Goal: Transaction & Acquisition: Purchase product/service

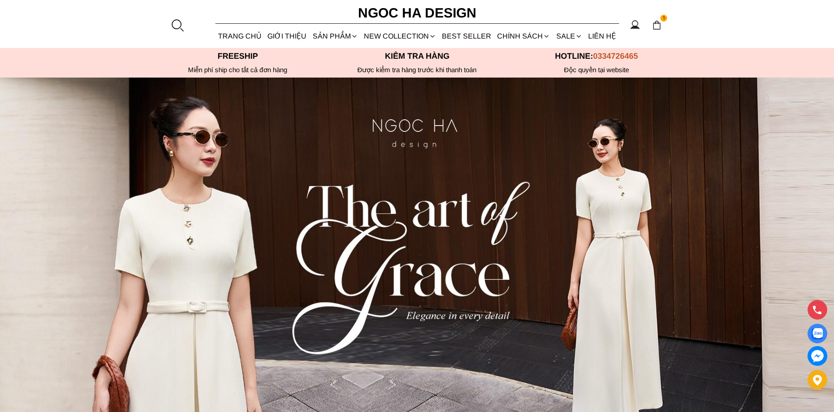
click at [658, 24] on img at bounding box center [657, 25] width 10 height 10
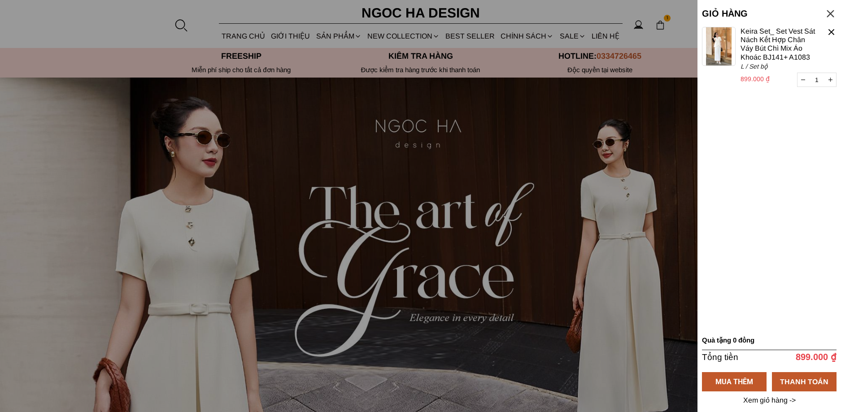
click at [827, 12] on div at bounding box center [830, 14] width 12 height 12
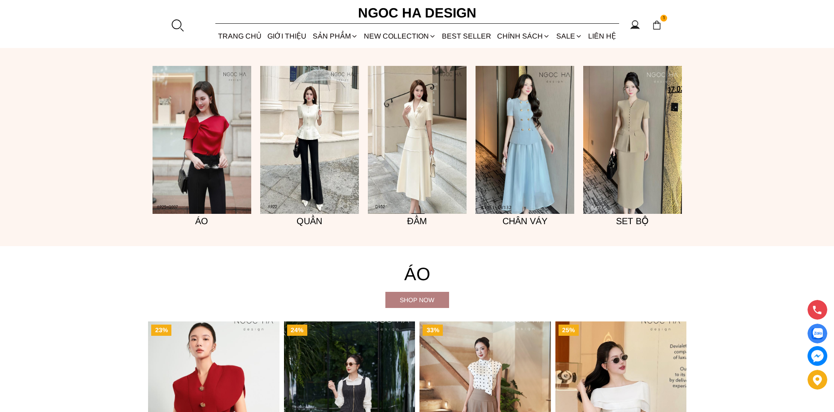
scroll to position [942, 0]
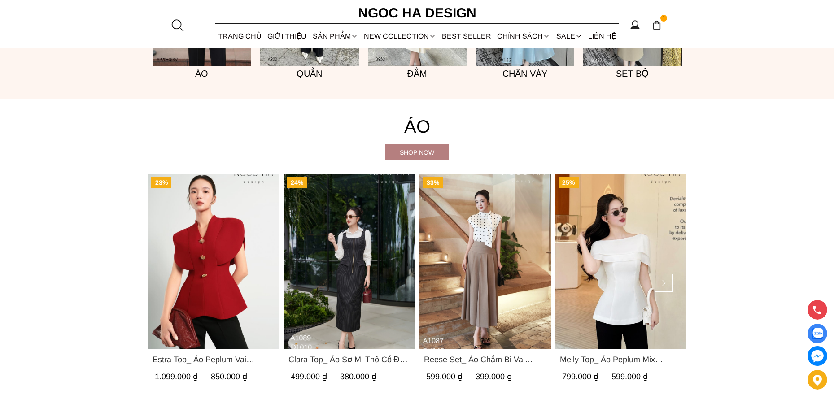
click at [657, 246] on img "Product image - Meily Top_ Áo Peplum Mix Choàng Vai Vải Tơ Màu Trắng A1086" at bounding box center [620, 261] width 131 height 175
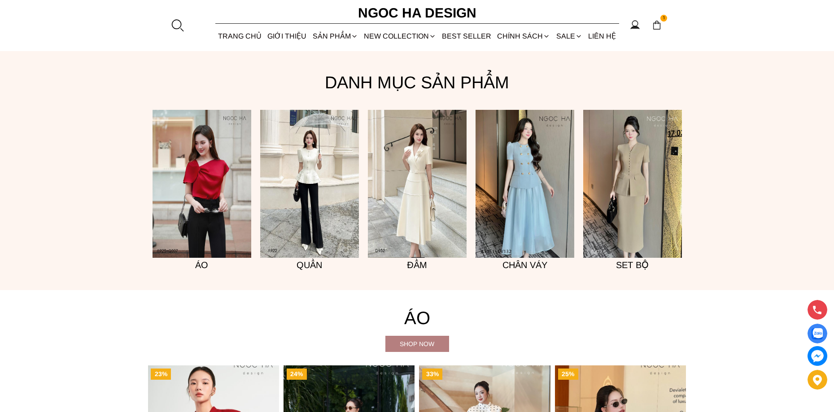
scroll to position [714, 0]
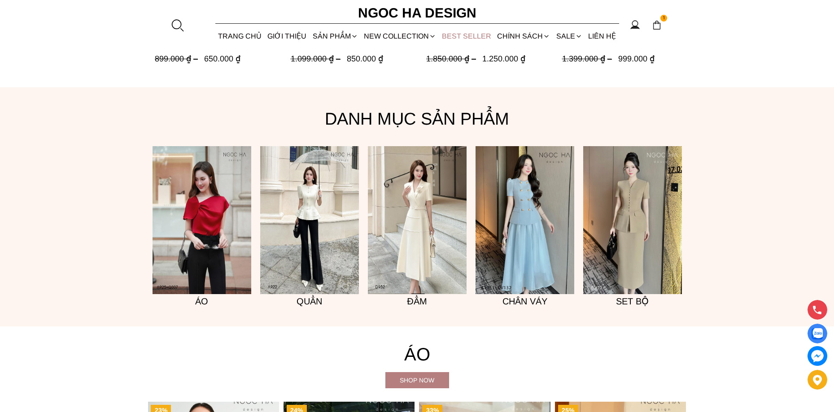
click at [485, 35] on link "BEST SELLER" at bounding box center [466, 36] width 55 height 24
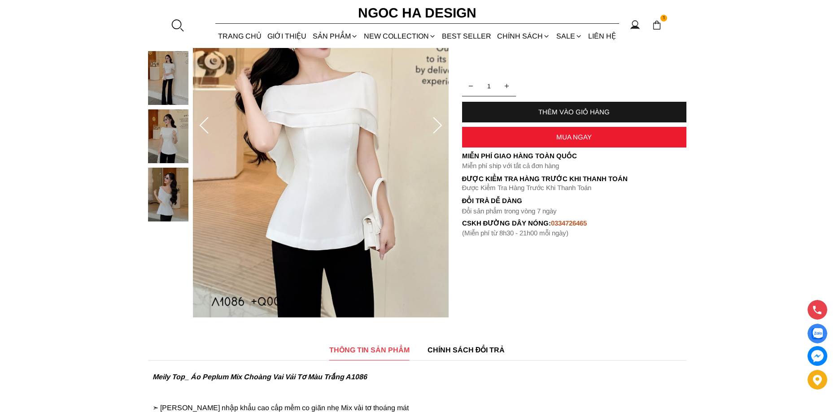
scroll to position [179, 0]
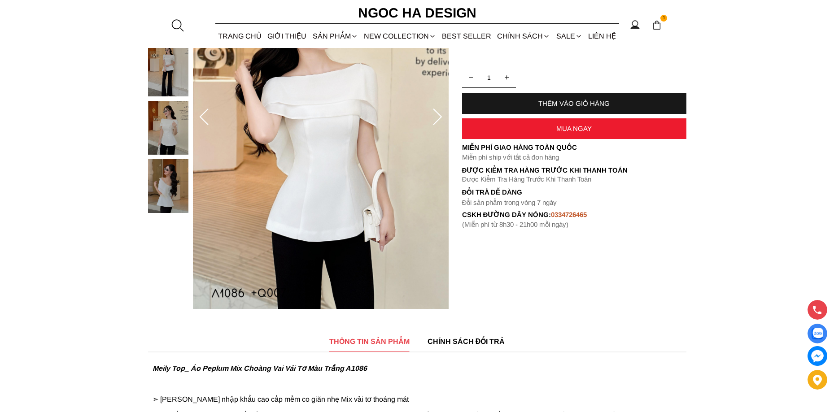
click at [437, 114] on icon at bounding box center [437, 118] width 18 height 18
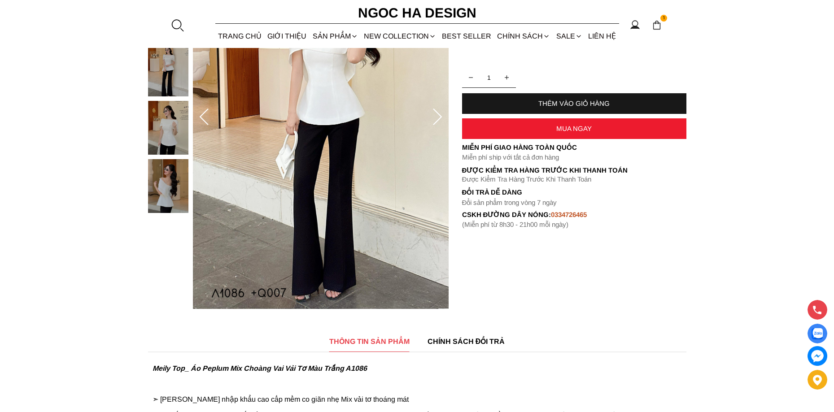
click at [437, 114] on icon at bounding box center [437, 118] width 18 height 18
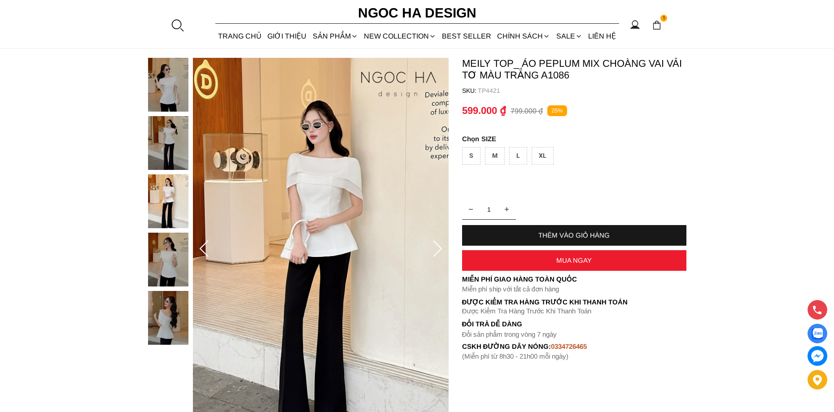
scroll to position [45, 0]
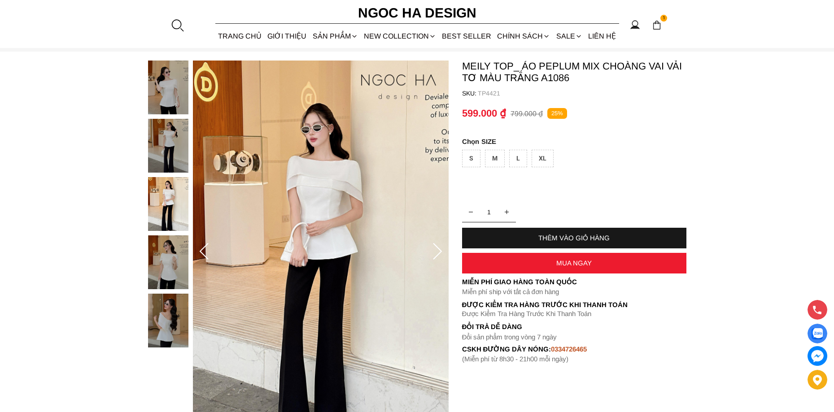
click at [436, 249] on icon at bounding box center [437, 252] width 18 height 18
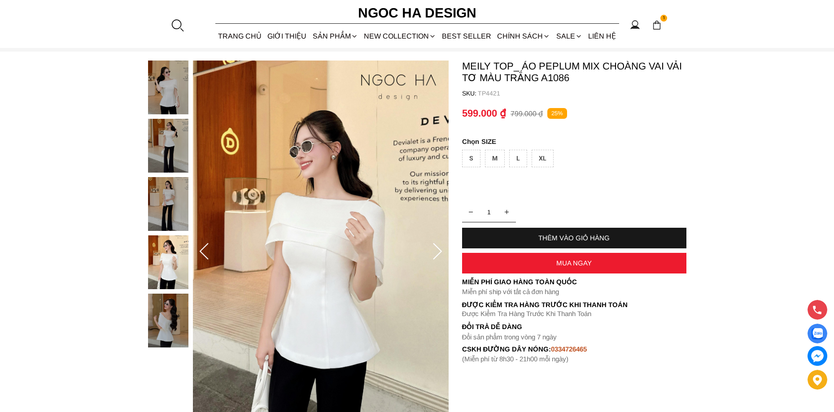
click at [441, 253] on icon at bounding box center [437, 252] width 18 height 18
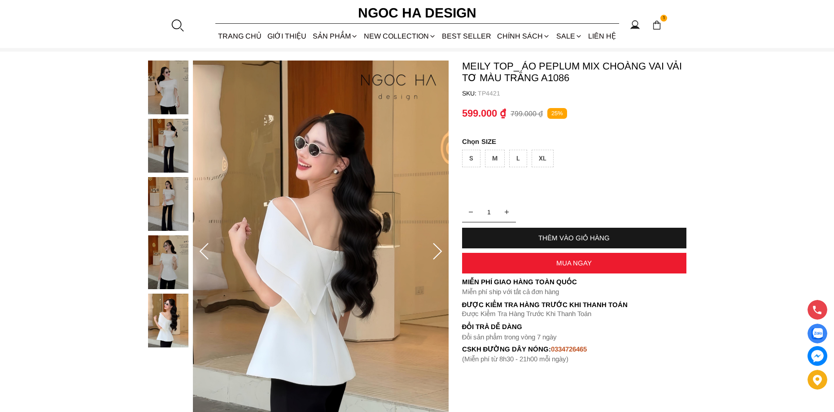
click at [438, 252] on icon at bounding box center [437, 252] width 18 height 18
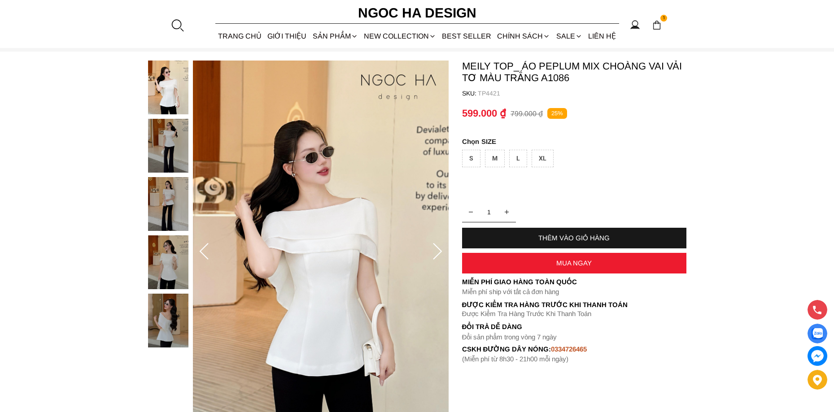
click at [439, 252] on icon at bounding box center [437, 252] width 18 height 18
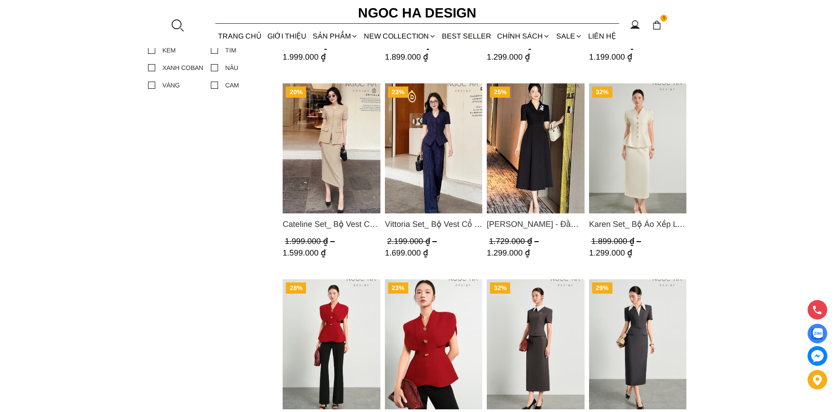
scroll to position [583, 0]
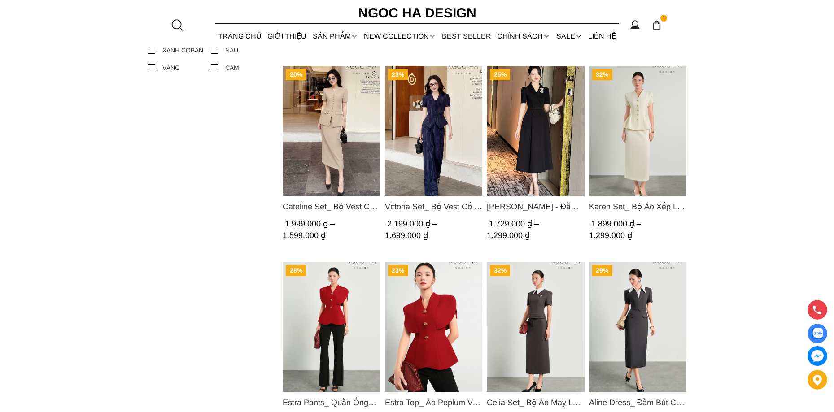
click at [434, 114] on img "Product image - Vittoria Set_ Bộ Vest Cổ V Quần Suông Kẻ Sọc BQ013" at bounding box center [433, 131] width 98 height 130
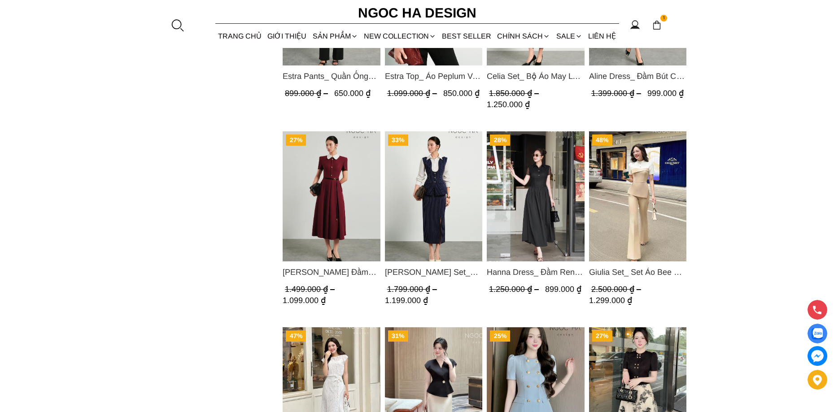
scroll to position [987, 0]
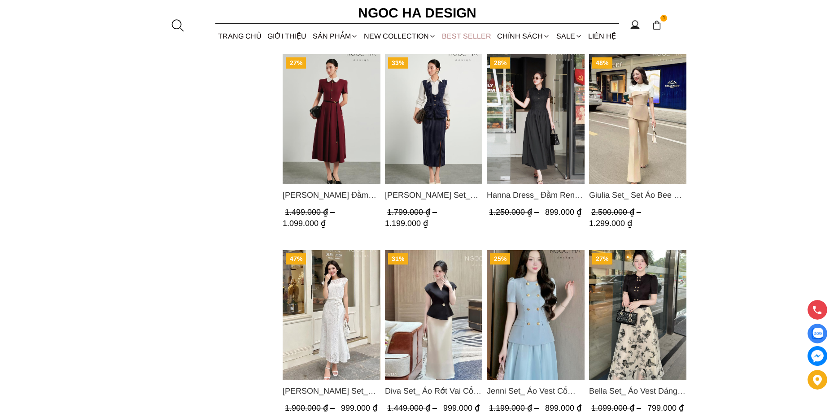
click at [464, 36] on link "BEST SELLER" at bounding box center [466, 36] width 55 height 24
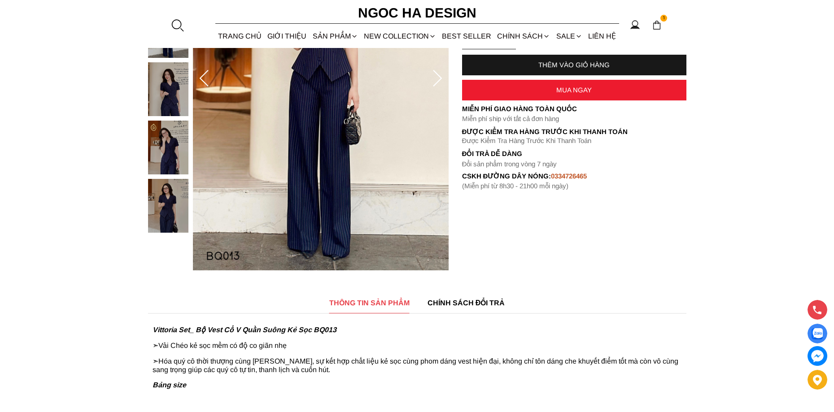
scroll to position [224, 0]
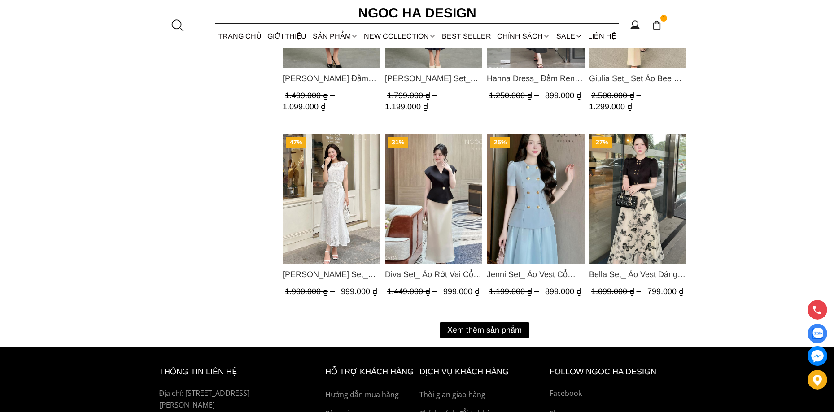
scroll to position [1212, 0]
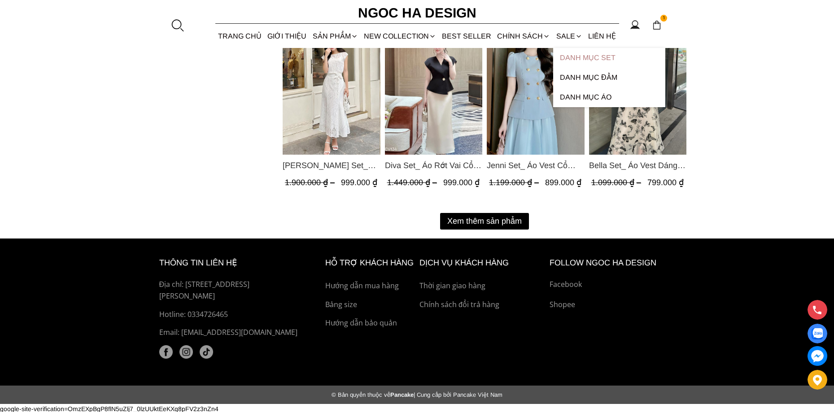
click at [588, 60] on link "Danh Mục Set" at bounding box center [609, 58] width 112 height 20
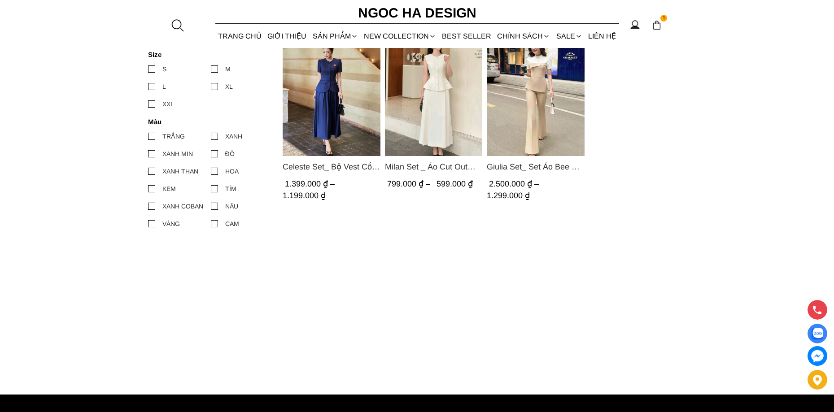
scroll to position [449, 0]
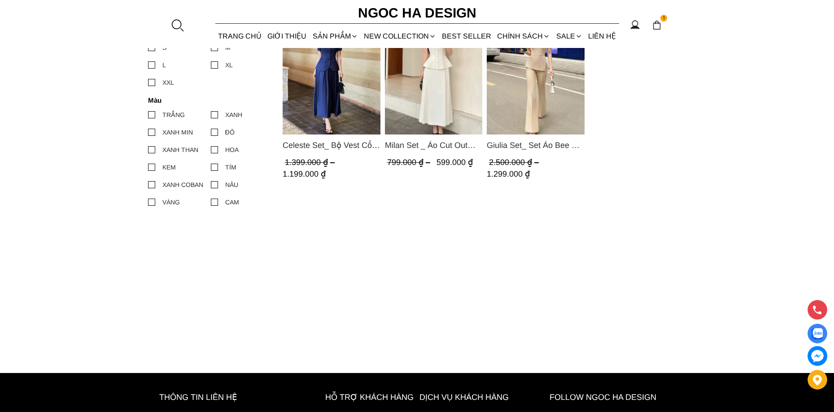
click at [213, 117] on div at bounding box center [214, 114] width 7 height 7
click at [211, 115] on input "XANH" at bounding box center [211, 115] width 0 height 0
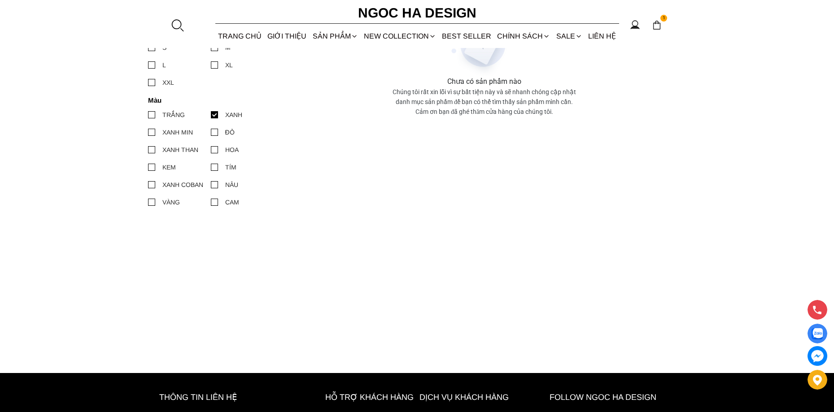
click at [149, 130] on div at bounding box center [151, 132] width 7 height 7
click at [148, 132] on input "XANH MIN" at bounding box center [148, 132] width 0 height 0
click at [155, 149] on label "XANH THAN" at bounding box center [179, 150] width 63 height 10
click at [148, 150] on input "XANH THAN" at bounding box center [148, 150] width 0 height 0
click at [247, 41] on link "TRANG CHỦ" at bounding box center [239, 36] width 49 height 24
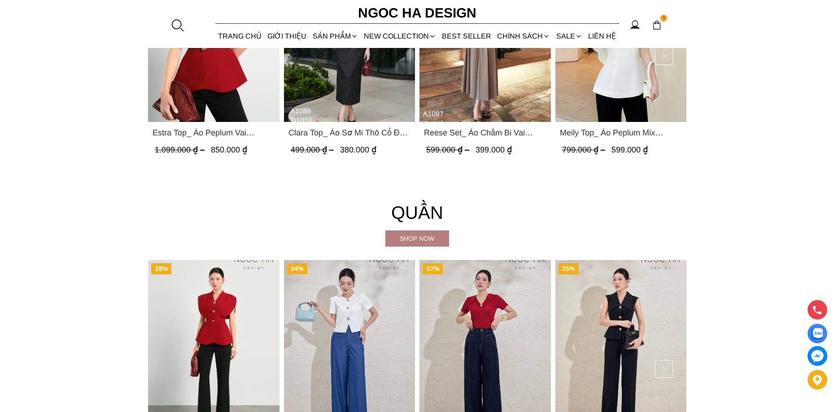
scroll to position [1166, 0]
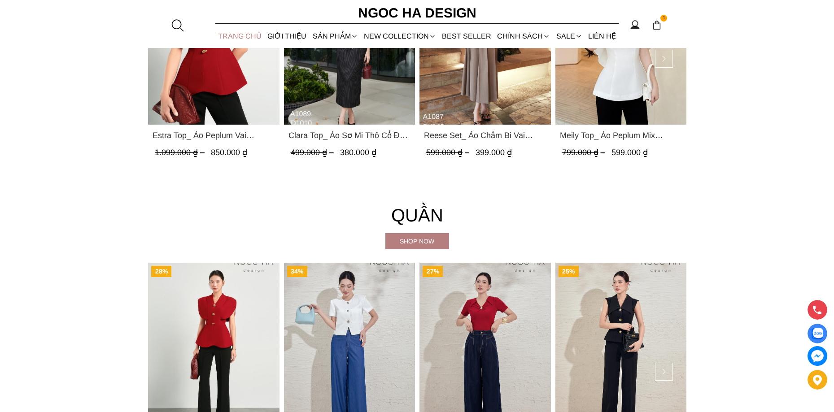
click at [239, 35] on link "TRANG CHỦ" at bounding box center [239, 36] width 49 height 24
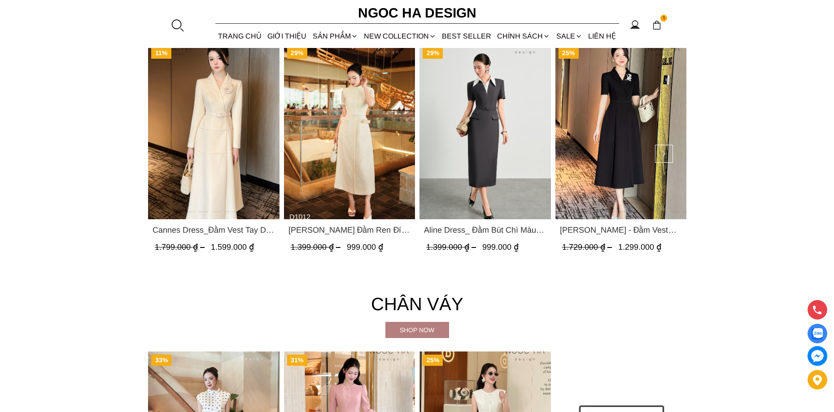
scroll to position [1704, 0]
